Goal: Find specific page/section: Find specific page/section

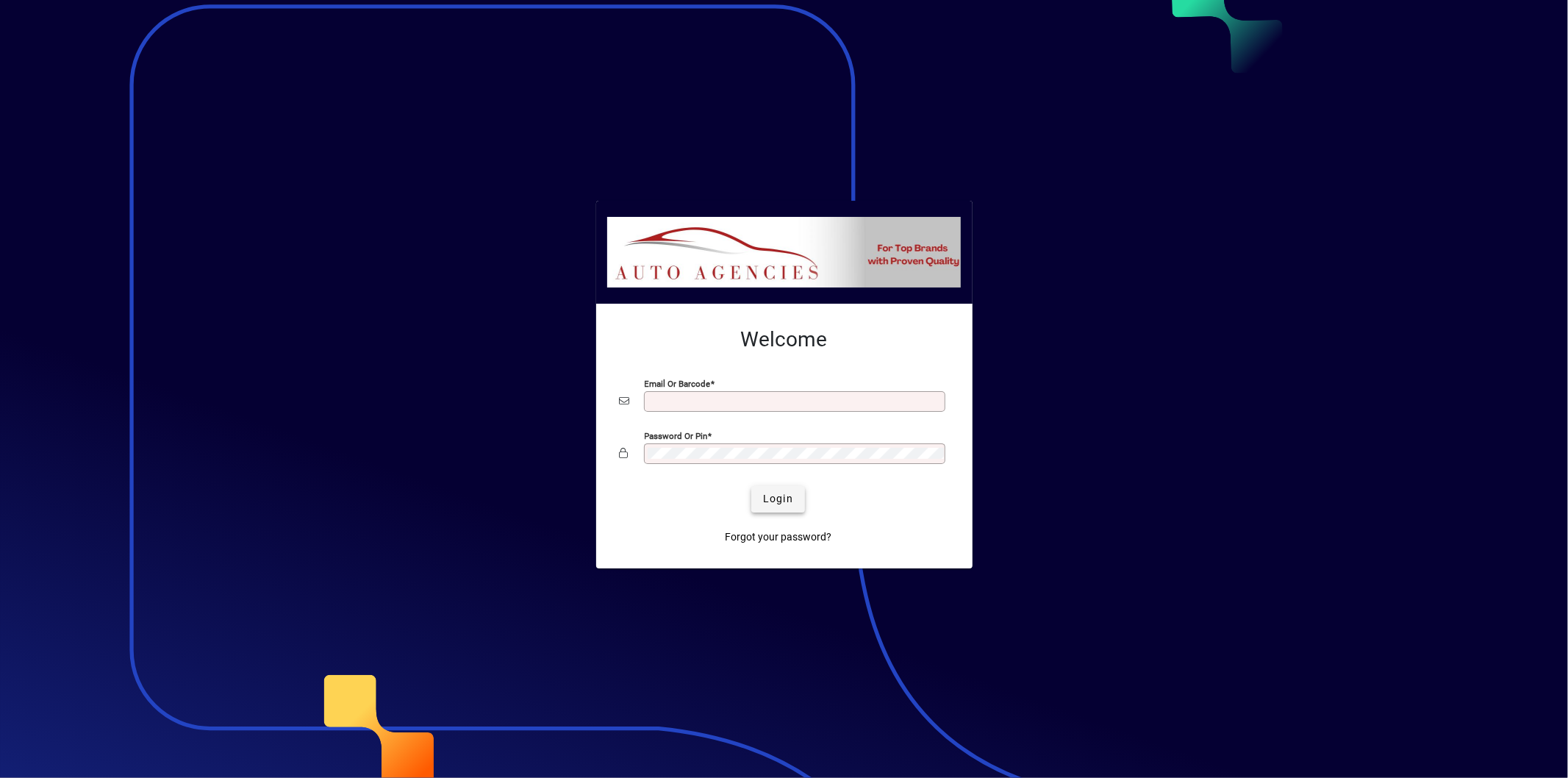
type input "**********"
click at [766, 503] on span "Login" at bounding box center [778, 499] width 30 height 16
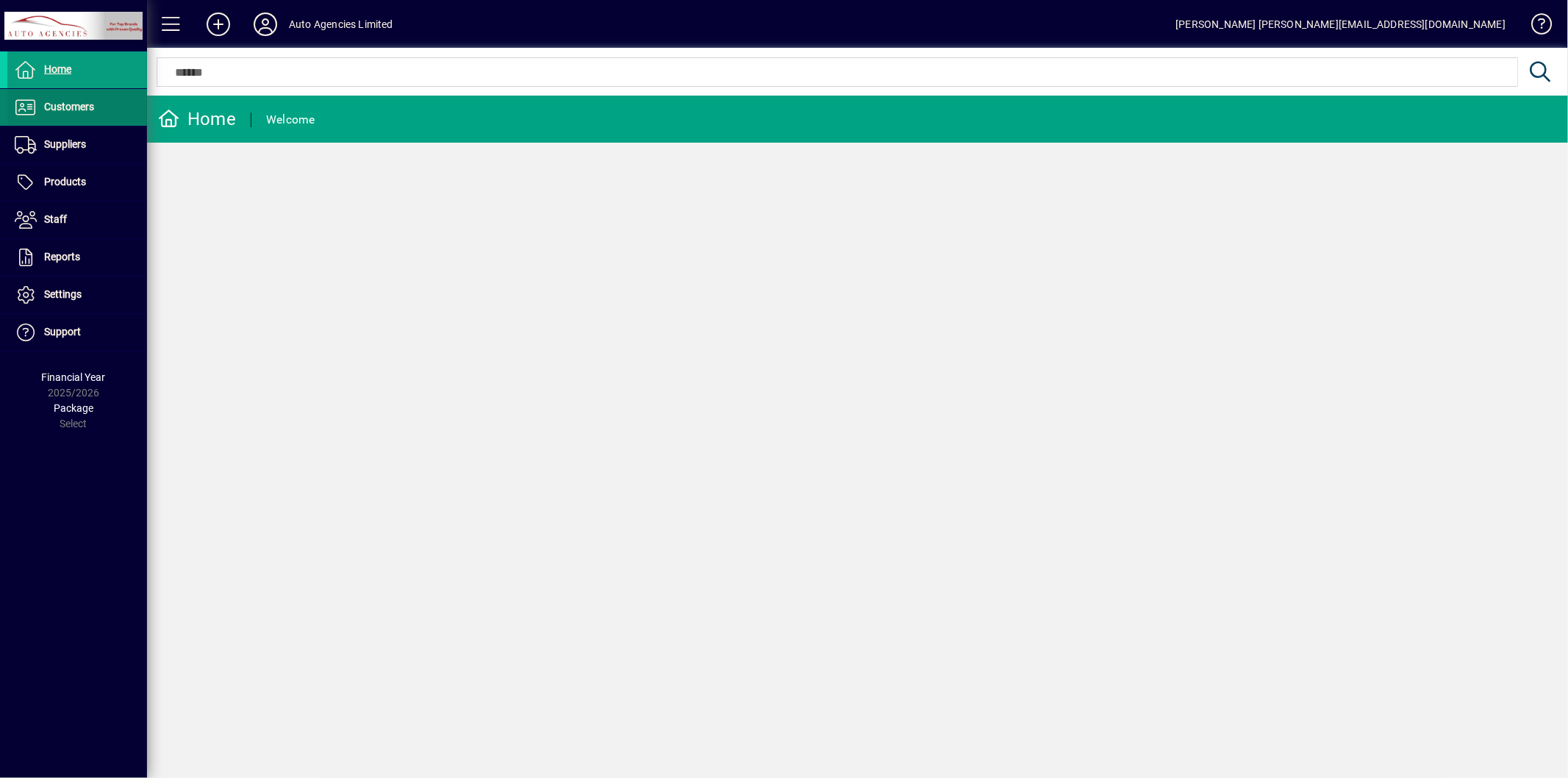
click at [74, 109] on span "Customers" at bounding box center [69, 106] width 50 height 12
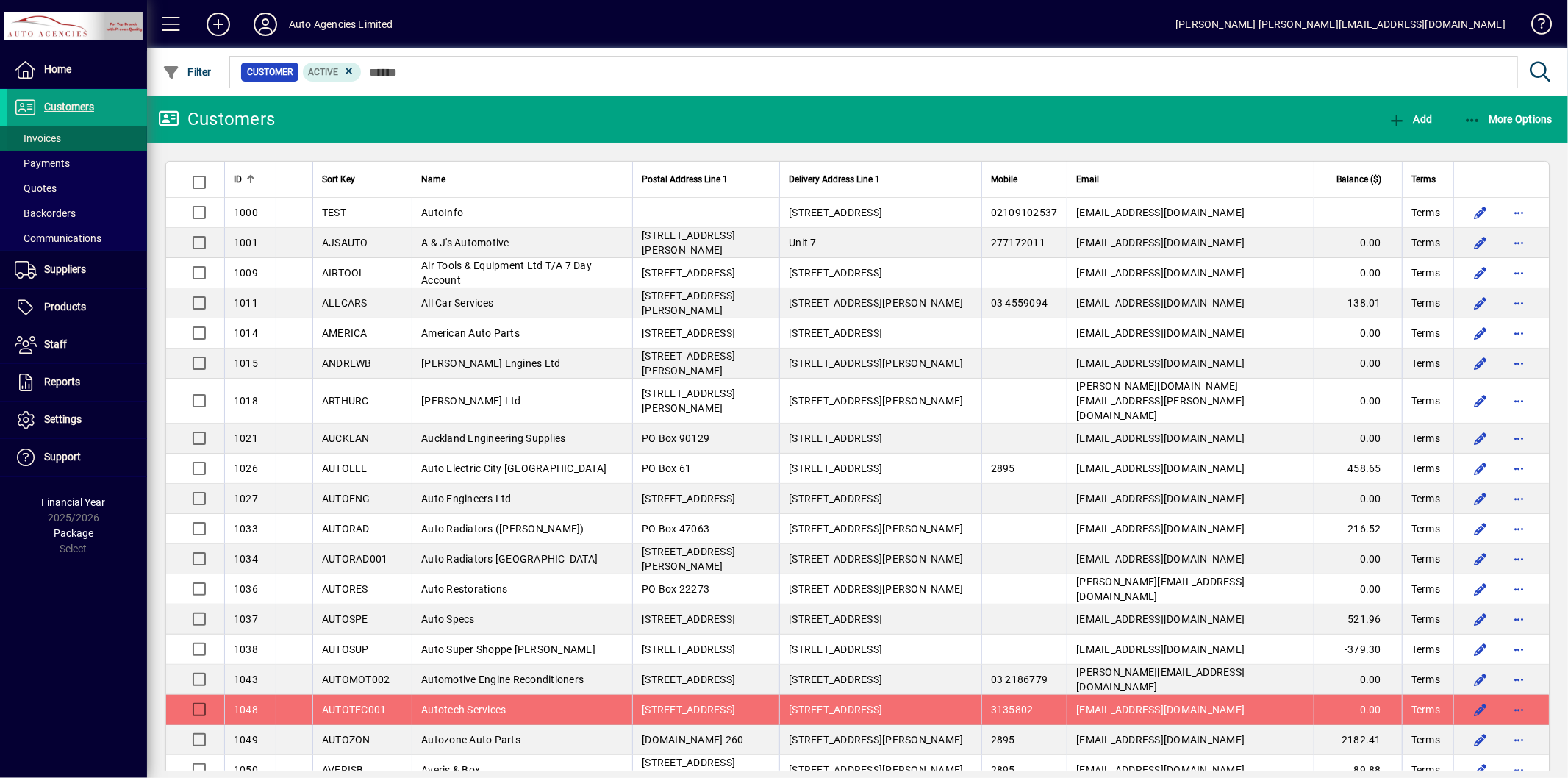
click at [51, 135] on span "Invoices" at bounding box center [38, 137] width 47 height 12
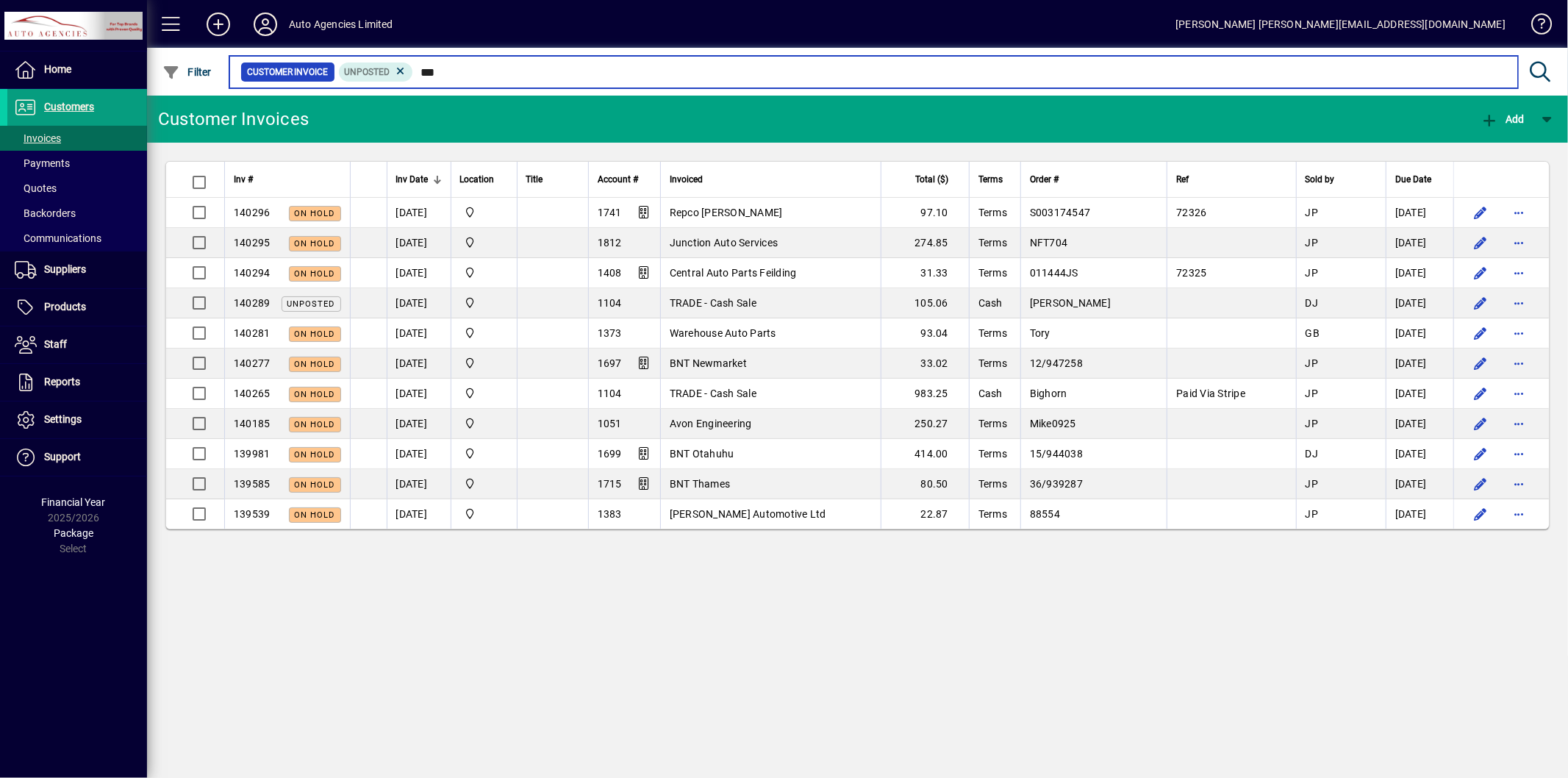
type input "*"
click at [462, 69] on input "text" at bounding box center [959, 72] width 1093 height 21
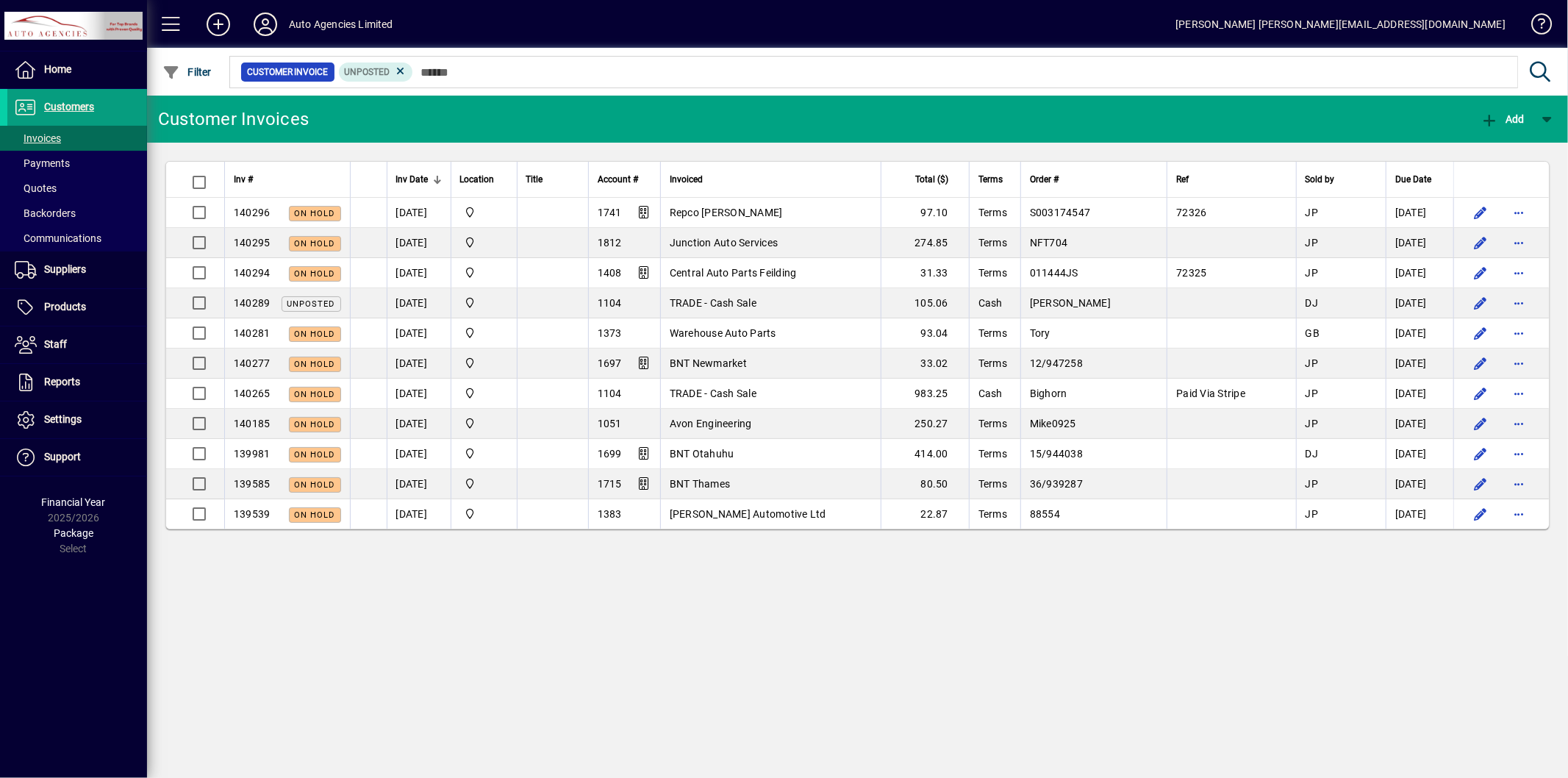
click at [1097, 687] on div "Customer Invoices Add Inv # Inv Date Location Title Account # Invoiced Total ($…" at bounding box center [857, 436] width 1421 height 682
click at [1289, 676] on div "Customer Invoices Add Inv # Inv Date Location Title Account # Invoiced Total ($…" at bounding box center [857, 436] width 1421 height 682
click at [1209, 716] on div "Customer Invoices Add Inv # Inv Date Location Title Account # Invoiced Total ($…" at bounding box center [857, 436] width 1421 height 682
click at [1205, 738] on div "Customer Invoices Add Inv # Inv Date Location Title Account # Invoiced Total ($…" at bounding box center [857, 436] width 1421 height 682
click at [1135, 730] on div "Customer Invoices Add Inv # Inv Date Location Title Account # Invoiced Total ($…" at bounding box center [857, 436] width 1421 height 682
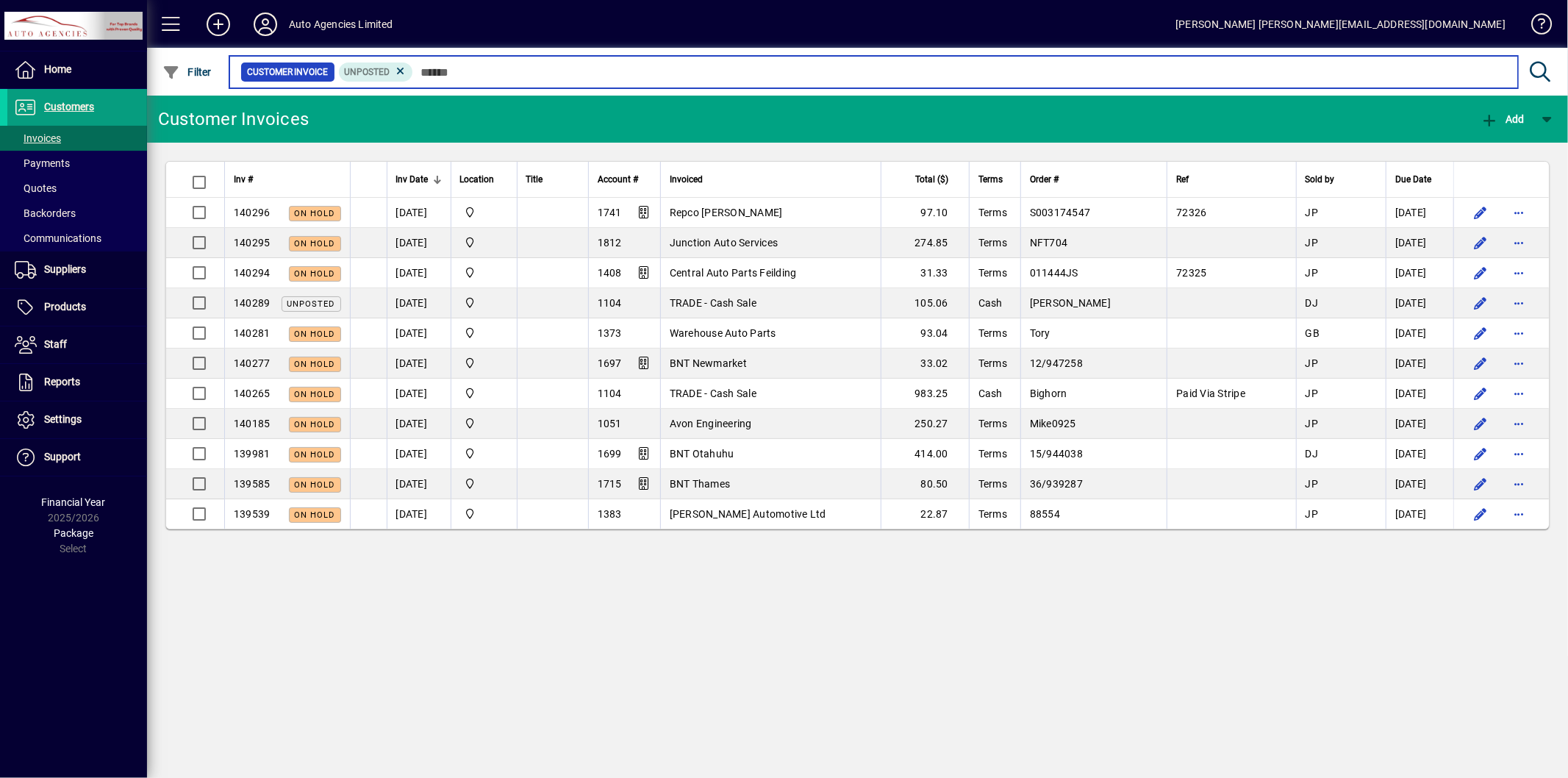
click at [430, 69] on input "text" at bounding box center [959, 72] width 1093 height 21
type input "*"
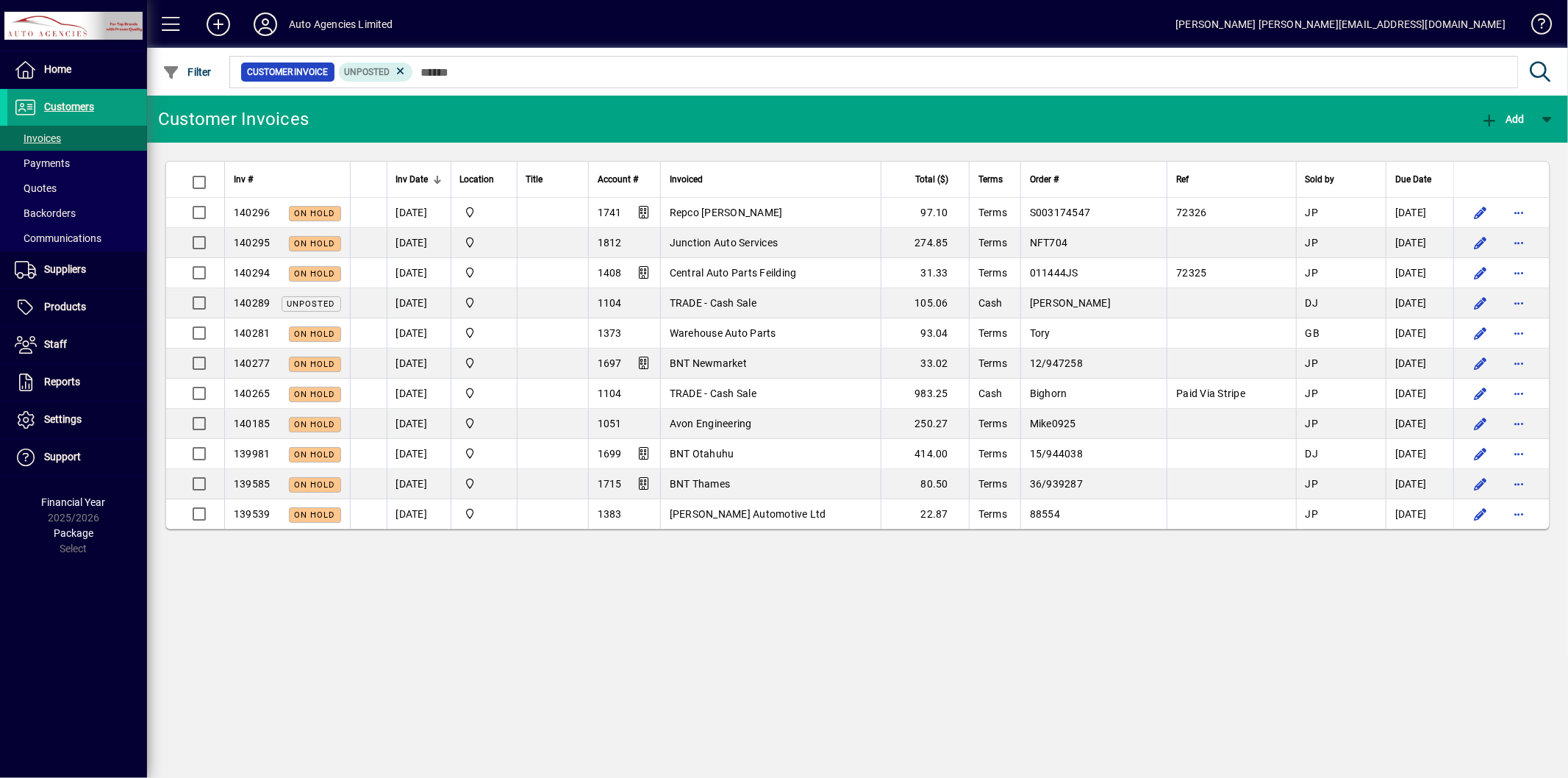
click at [501, 579] on div "Customer Invoices Add Inv # Inv Date Location Title Account # Invoiced Total ($…" at bounding box center [857, 436] width 1421 height 682
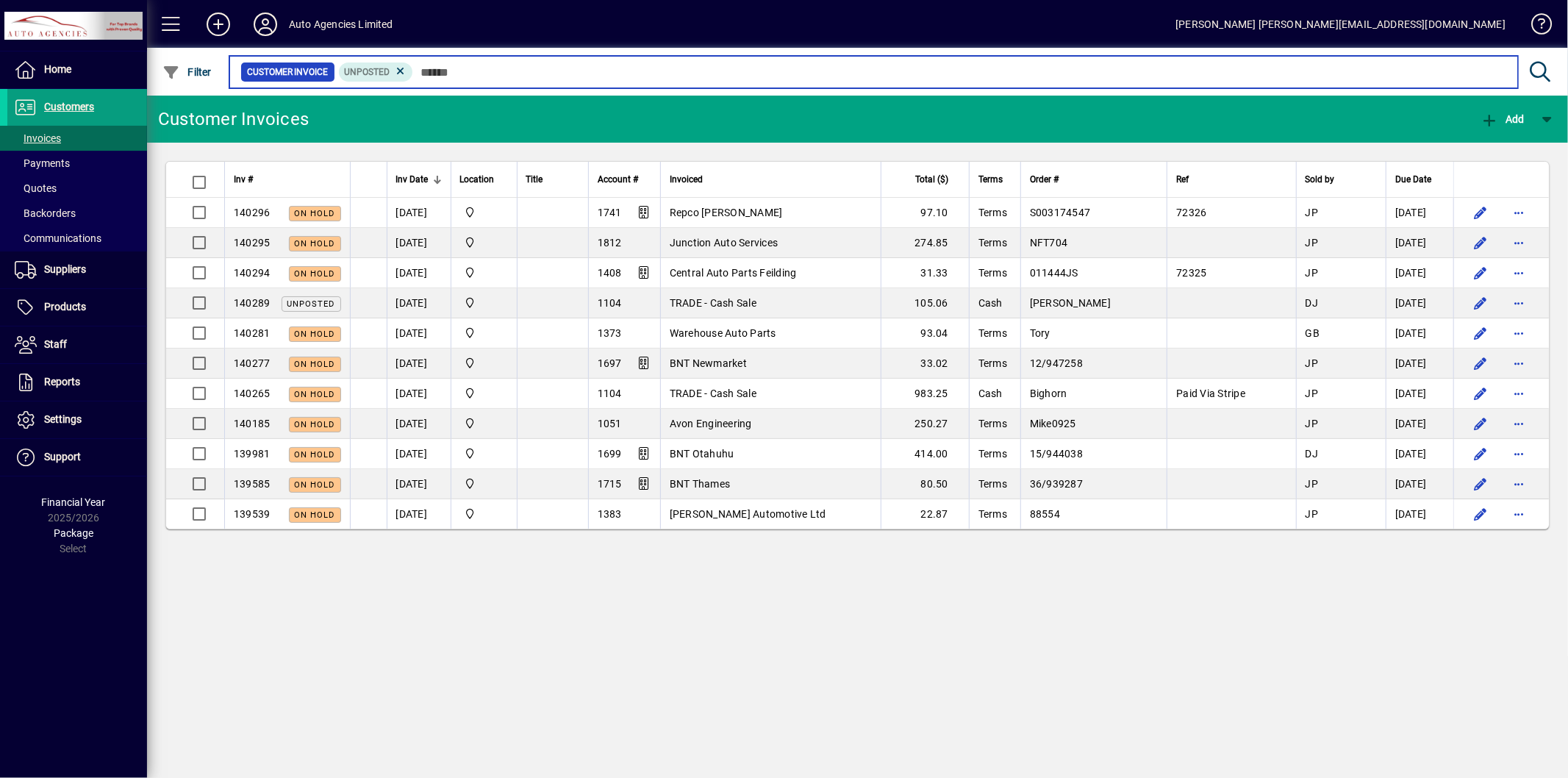
click at [431, 70] on input "text" at bounding box center [959, 72] width 1093 height 21
type input "*"
